Goal: Check status

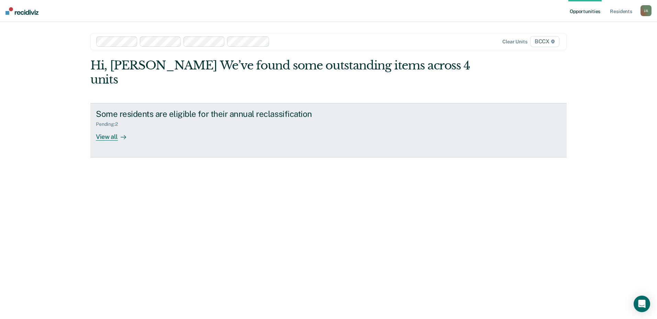
click at [110, 127] on div "View all" at bounding box center [115, 133] width 38 height 13
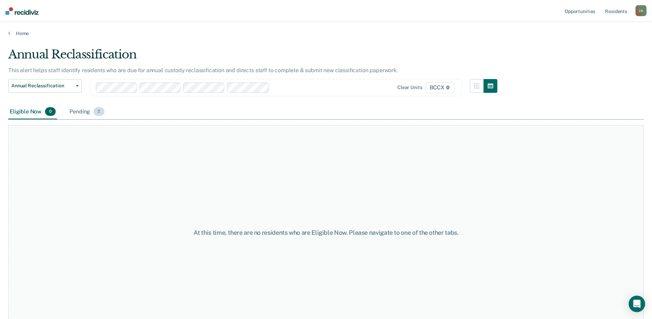
click at [78, 111] on div "Pending 2" at bounding box center [86, 111] width 37 height 15
